Goal: Find specific page/section: Find specific page/section

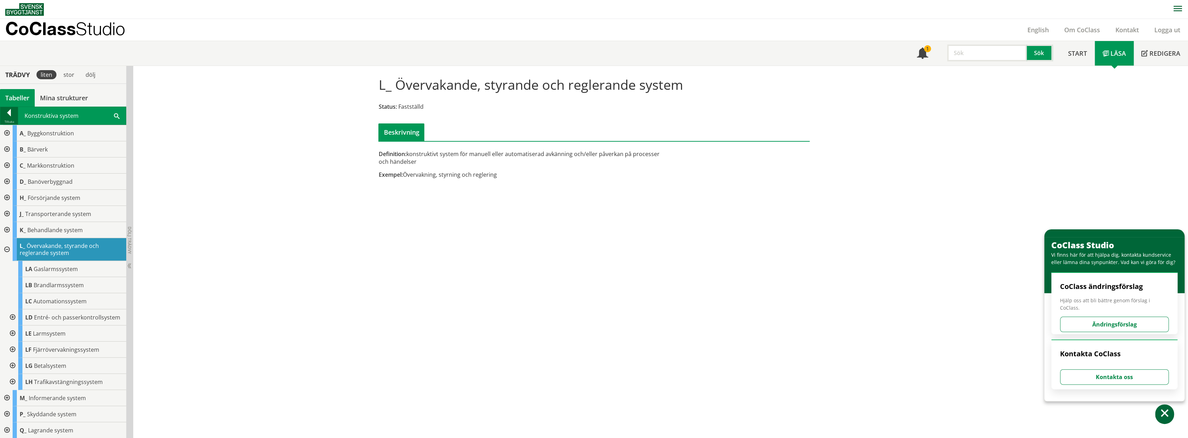
click at [7, 113] on div at bounding box center [9, 114] width 18 height 10
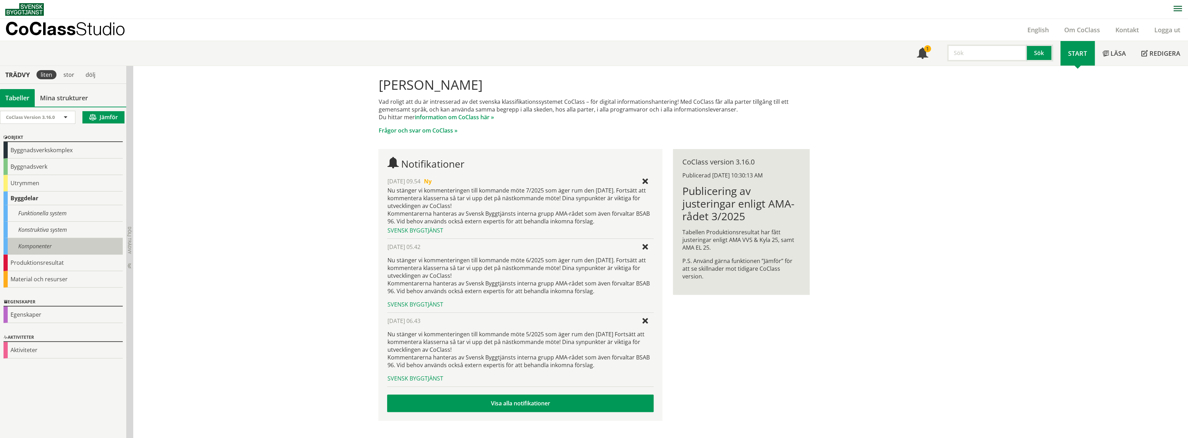
click at [32, 244] on div "Komponenter" at bounding box center [63, 246] width 119 height 16
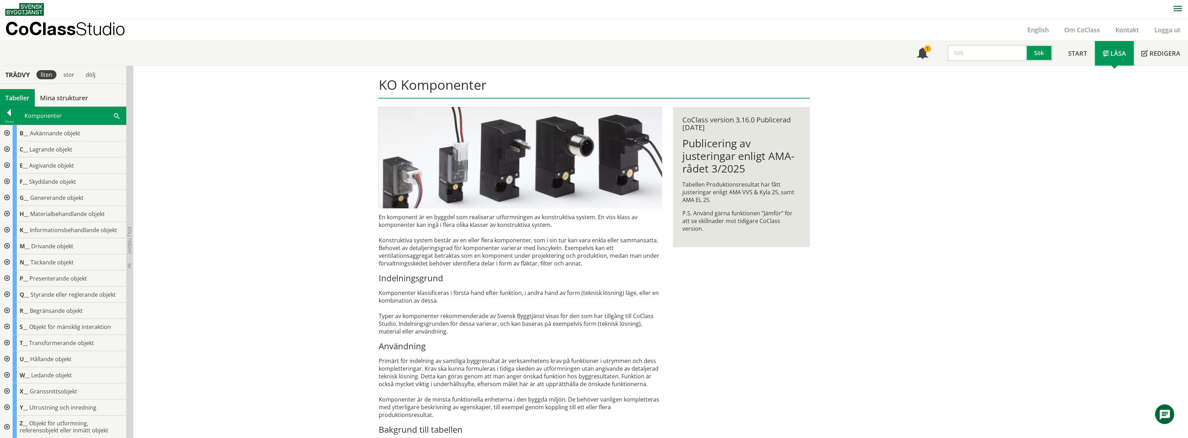
click at [5, 132] on div at bounding box center [6, 133] width 13 height 16
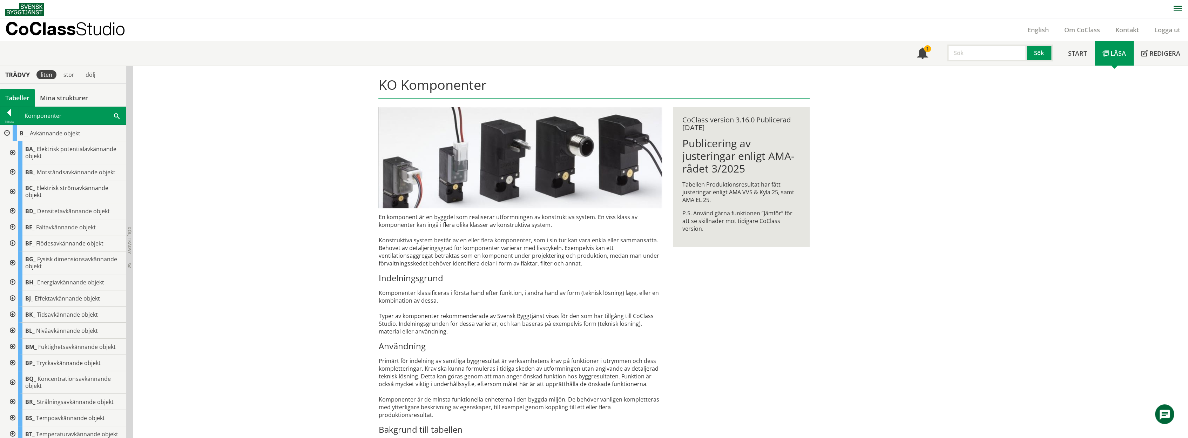
click at [14, 152] on div at bounding box center [12, 152] width 13 height 23
click at [12, 202] on div at bounding box center [12, 204] width 13 height 16
click at [13, 300] on div at bounding box center [12, 288] width 13 height 23
click at [14, 285] on div at bounding box center [12, 275] width 13 height 23
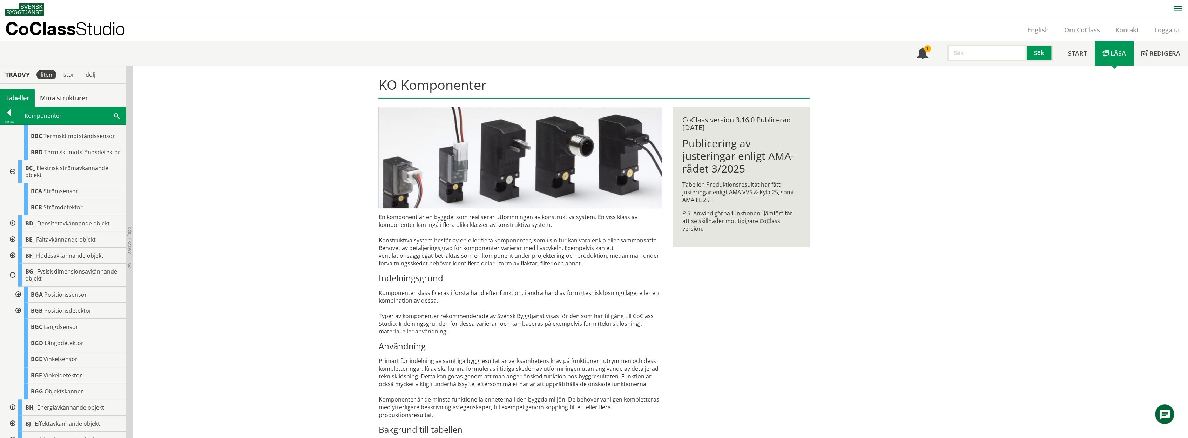
click at [18, 303] on div at bounding box center [17, 294] width 13 height 16
click at [18, 335] on div at bounding box center [17, 327] width 13 height 16
